Goal: Obtain resource: Obtain resource

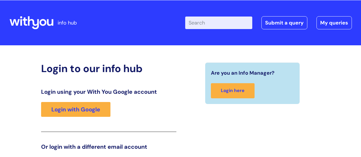
scroll to position [87, 0]
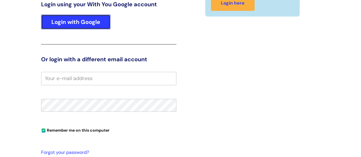
click at [70, 24] on link "Login with Google" at bounding box center [75, 22] width 69 height 15
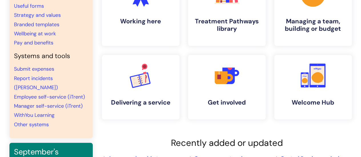
scroll to position [86, 0]
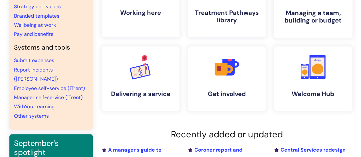
click at [308, 17] on h4 "Managing a team, building or budget" at bounding box center [313, 16] width 70 height 15
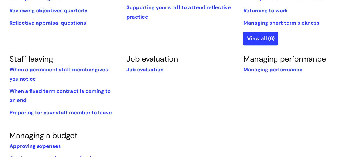
scroll to position [286, 0]
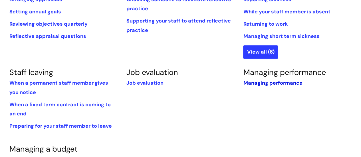
click at [274, 82] on link "Managing performance" at bounding box center [272, 83] width 59 height 7
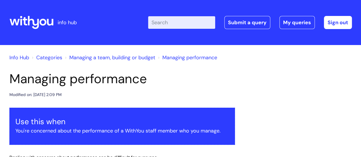
click at [174, 24] on input "Enter your search term here..." at bounding box center [181, 22] width 67 height 13
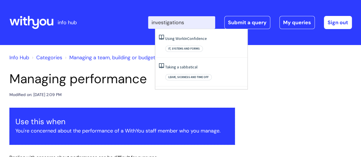
type input "investigations"
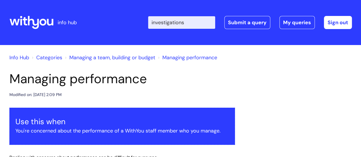
click at [19, 58] on link "Info Hub" at bounding box center [19, 57] width 20 height 7
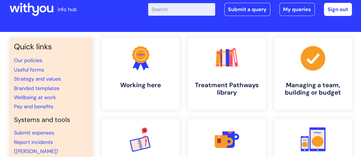
scroll to position [4, 0]
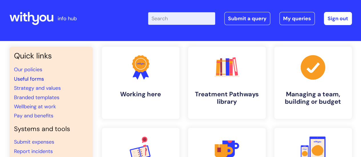
click at [31, 78] on link "Useful forms" at bounding box center [29, 79] width 30 height 7
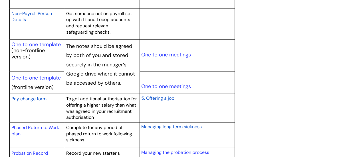
scroll to position [685, 0]
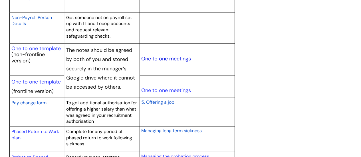
click at [162, 58] on link "One to one meetings" at bounding box center [166, 58] width 50 height 7
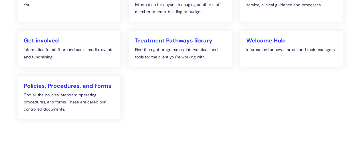
scroll to position [143, 0]
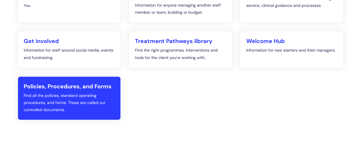
click at [85, 85] on h2 "Policies, Procedures, and Forms" at bounding box center [69, 86] width 91 height 7
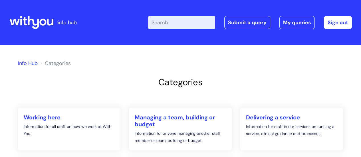
scroll to position [128, 0]
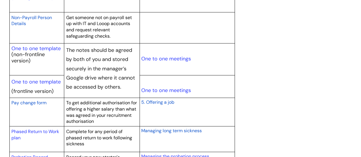
scroll to position [685, 0]
click at [46, 46] on link "One to one template" at bounding box center [35, 48] width 49 height 7
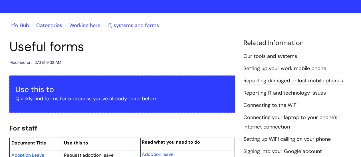
scroll to position [29, 0]
